Goal: Information Seeking & Learning: Learn about a topic

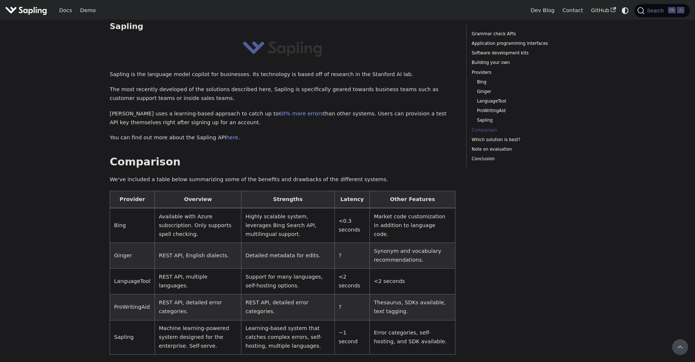
scroll to position [1544, 0]
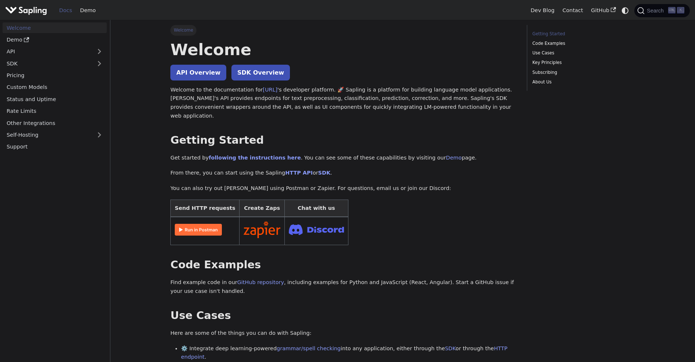
click at [19, 11] on img "Main" at bounding box center [26, 10] width 42 height 11
click at [29, 7] on img "Main" at bounding box center [26, 10] width 42 height 11
click at [86, 9] on link "Demo" at bounding box center [88, 10] width 24 height 11
drag, startPoint x: 65, startPoint y: 188, endPoint x: 71, endPoint y: 183, distance: 7.8
click at [65, 188] on nav "Welcome Demo API SDK Pricing Custom Models Status and Uptime Rate Limits Other …" at bounding box center [55, 191] width 110 height 342
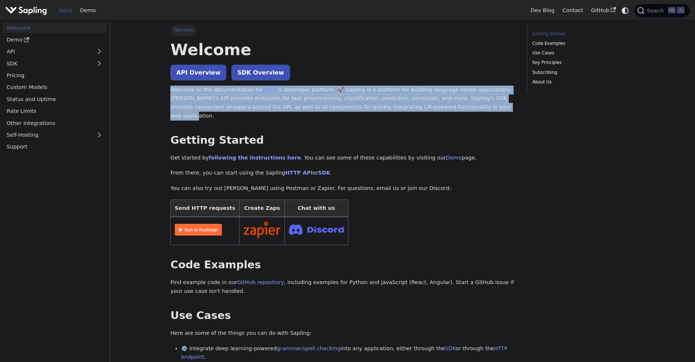
drag, startPoint x: 170, startPoint y: 89, endPoint x: 419, endPoint y: 106, distance: 249.5
click at [419, 106] on p "Welcome to the documentation for Sapling.ai 's developer platform. 🚀 Sapling is…" at bounding box center [343, 103] width 346 height 35
click at [420, 109] on p "Welcome to the documentation for Sapling.ai 's developer platform. 🚀 Sapling is…" at bounding box center [343, 103] width 346 height 35
drag, startPoint x: 419, startPoint y: 110, endPoint x: 170, endPoint y: 91, distance: 250.4
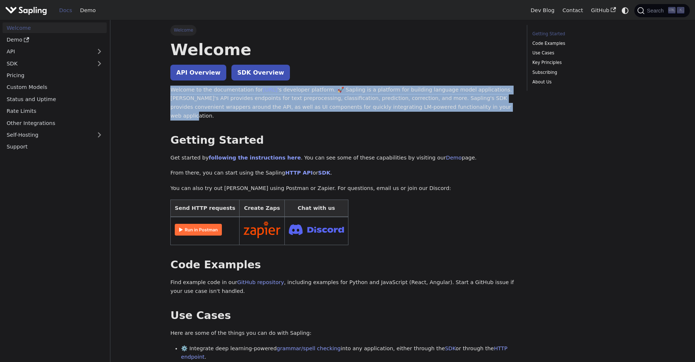
click at [212, 100] on p "Welcome to the documentation for Sapling.ai 's developer platform. 🚀 Sapling is…" at bounding box center [343, 103] width 346 height 35
